Goal: Task Accomplishment & Management: Manage account settings

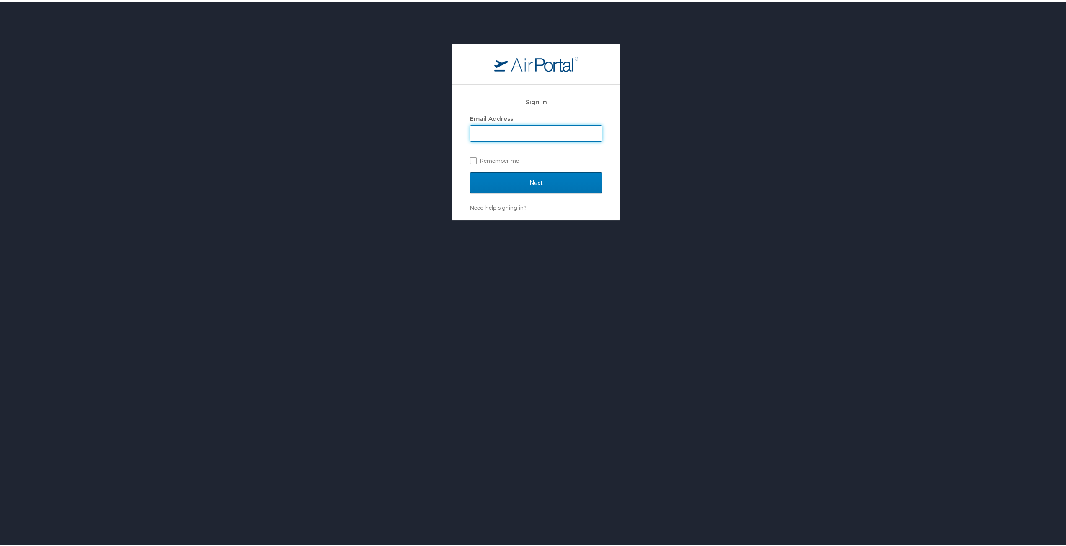
click at [561, 129] on input "Email Address" at bounding box center [535, 132] width 131 height 16
type input "[EMAIL_ADDRESS][DOMAIN_NAME]"
click at [541, 177] on input "Next" at bounding box center [536, 181] width 132 height 21
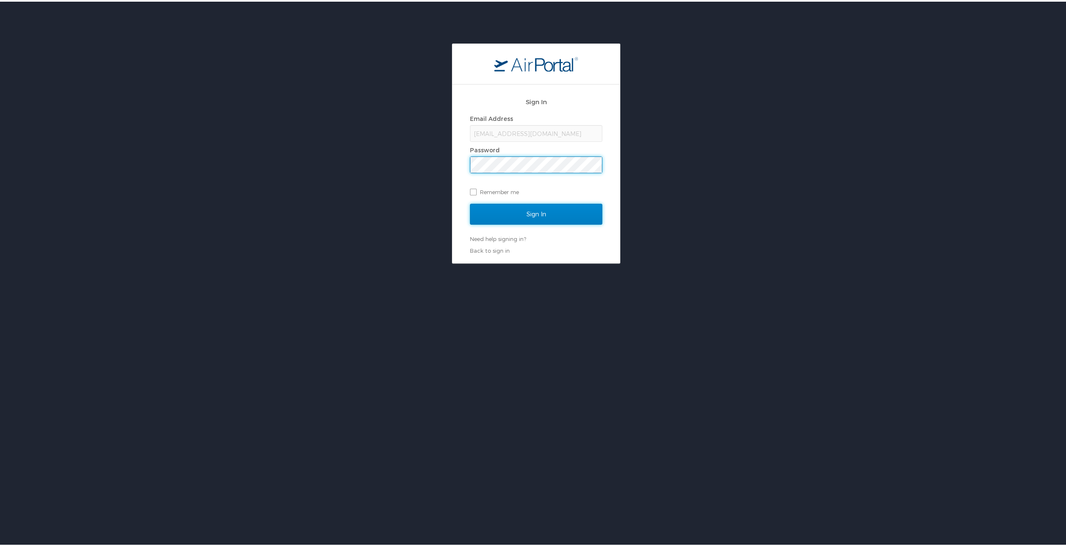
click at [561, 211] on input "Sign In" at bounding box center [536, 212] width 132 height 21
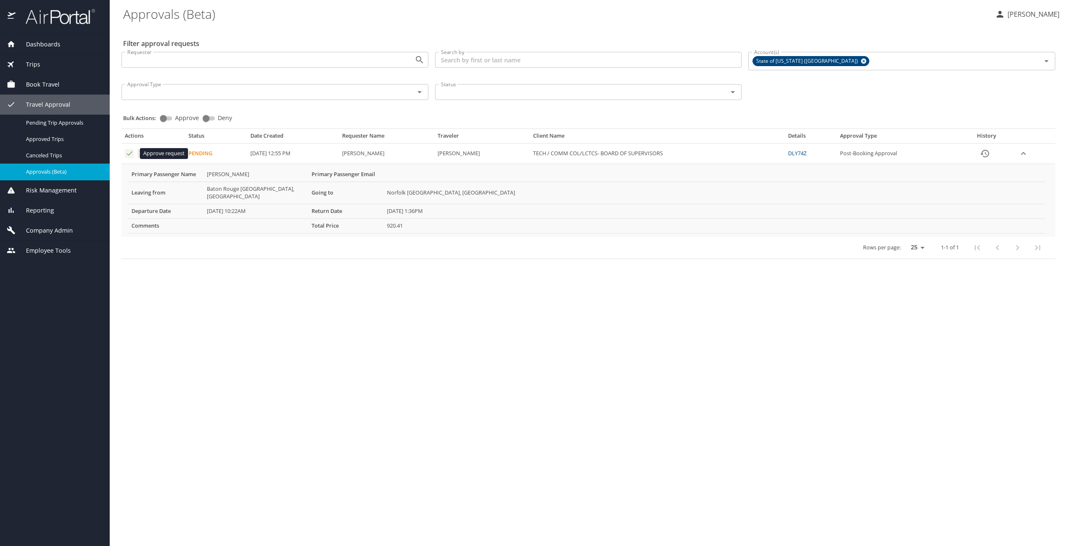
click at [129, 154] on icon "Approval table" at bounding box center [130, 153] width 8 height 8
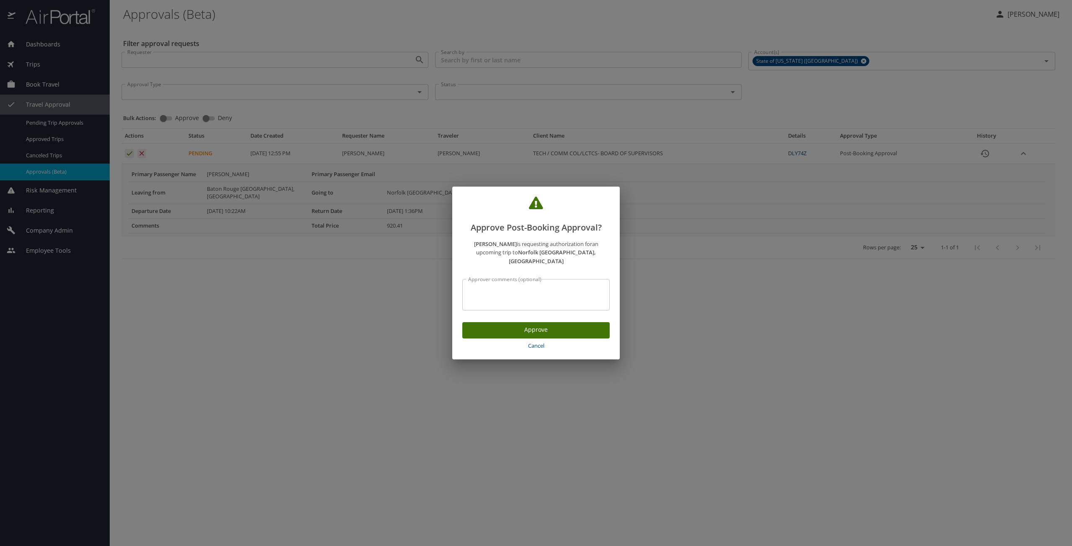
click at [554, 326] on span "Approve" at bounding box center [536, 330] width 134 height 10
